Goal: Information Seeking & Learning: Check status

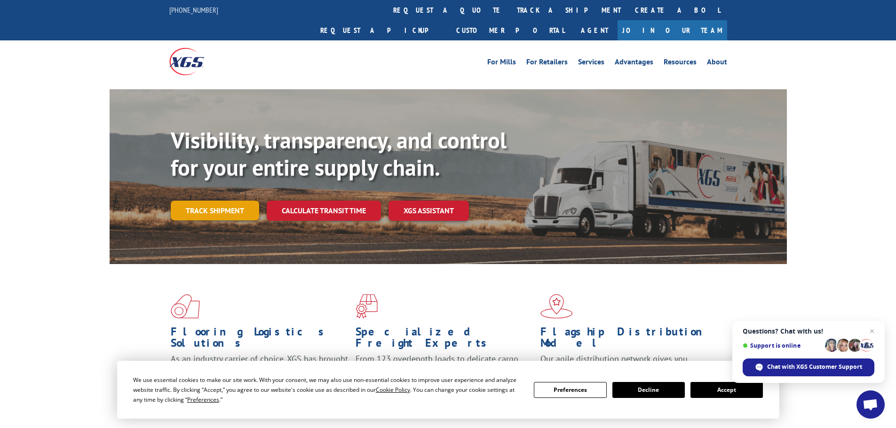
click at [226, 201] on link "Track shipment" at bounding box center [215, 211] width 88 height 20
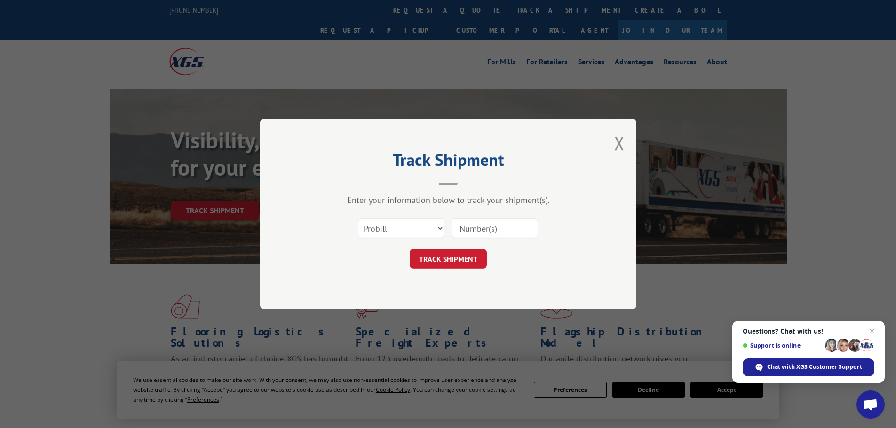
click at [488, 230] on input at bounding box center [494, 229] width 87 height 20
paste input "17471423"
type input "17471423"
click at [448, 261] on button "TRACK SHIPMENT" at bounding box center [448, 259] width 77 height 20
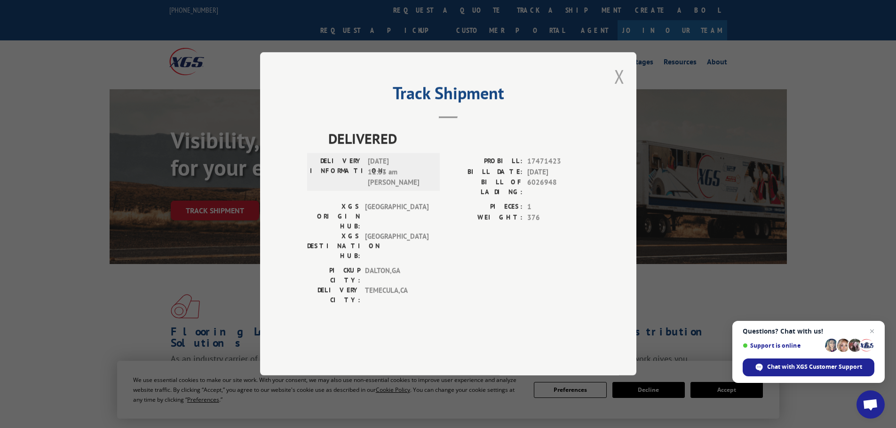
click at [619, 89] on button "Close modal" at bounding box center [619, 76] width 10 height 25
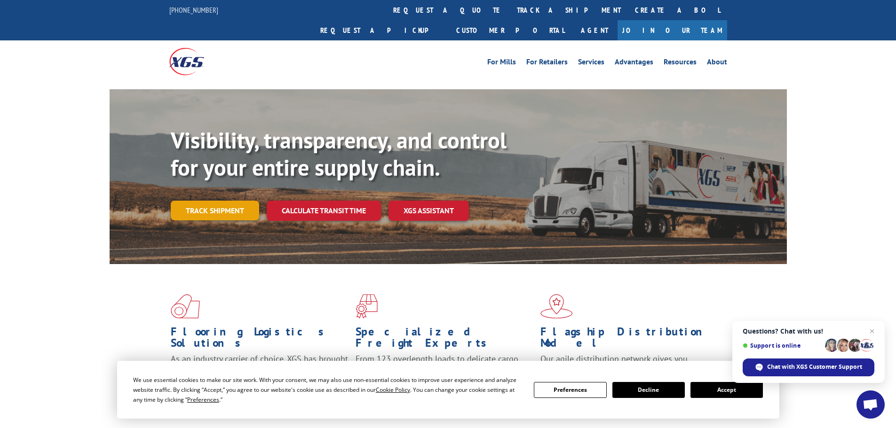
click at [226, 201] on link "Track shipment" at bounding box center [215, 211] width 88 height 20
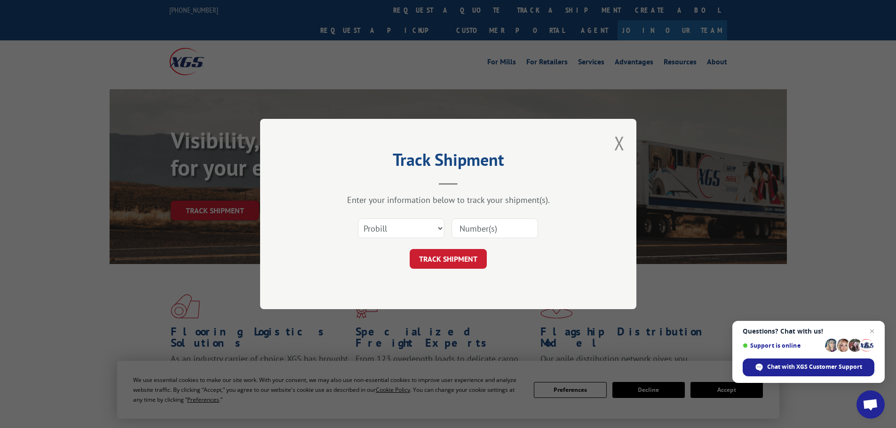
click at [477, 223] on input at bounding box center [494, 229] width 87 height 20
paste input "17229628"
type input "17229628"
click at [439, 256] on button "TRACK SHIPMENT" at bounding box center [448, 259] width 77 height 20
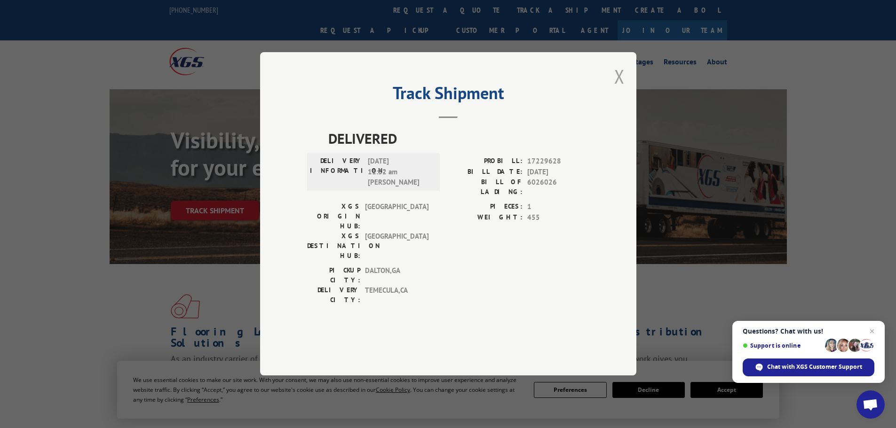
click at [623, 89] on button "Close modal" at bounding box center [619, 76] width 10 height 25
